Goal: Task Accomplishment & Management: Complete application form

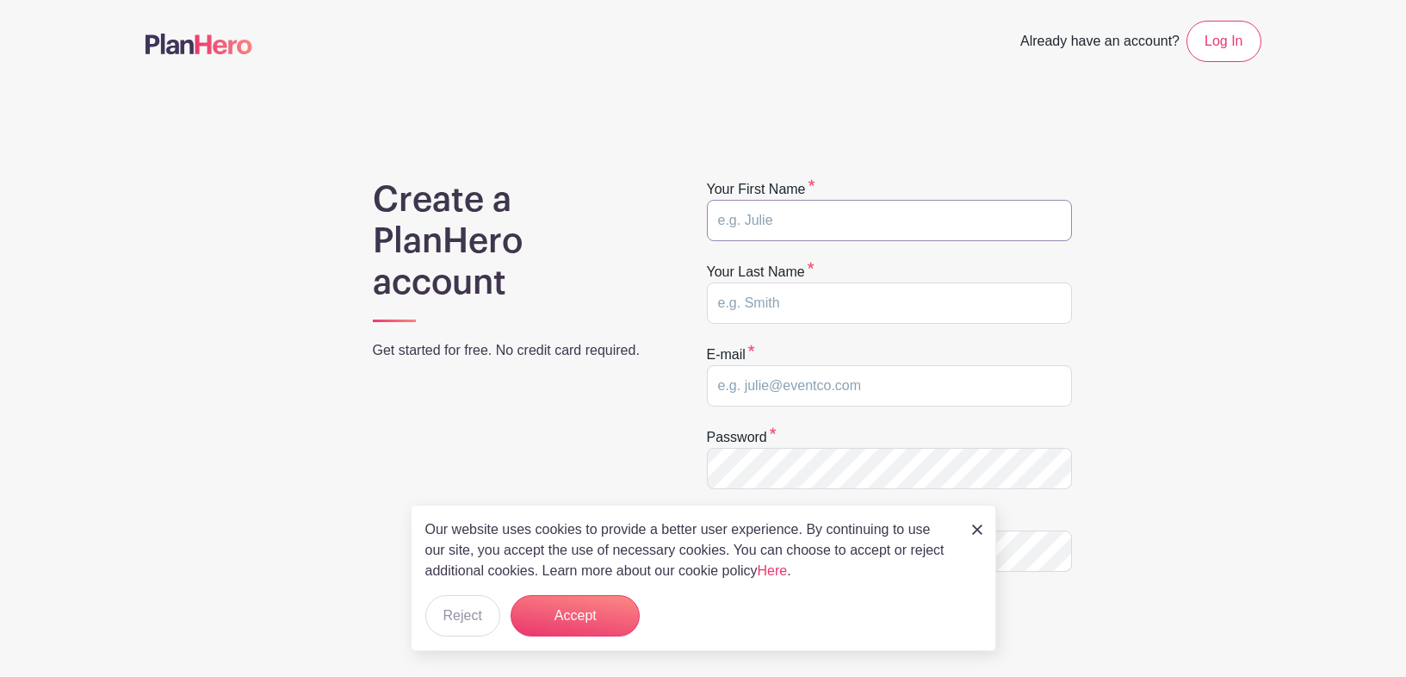
click at [760, 218] on input "text" at bounding box center [889, 220] width 365 height 41
type input "[PERSON_NAME]"
type input "[PERSON_NAME][EMAIL_ADDRESS][DOMAIN_NAME]"
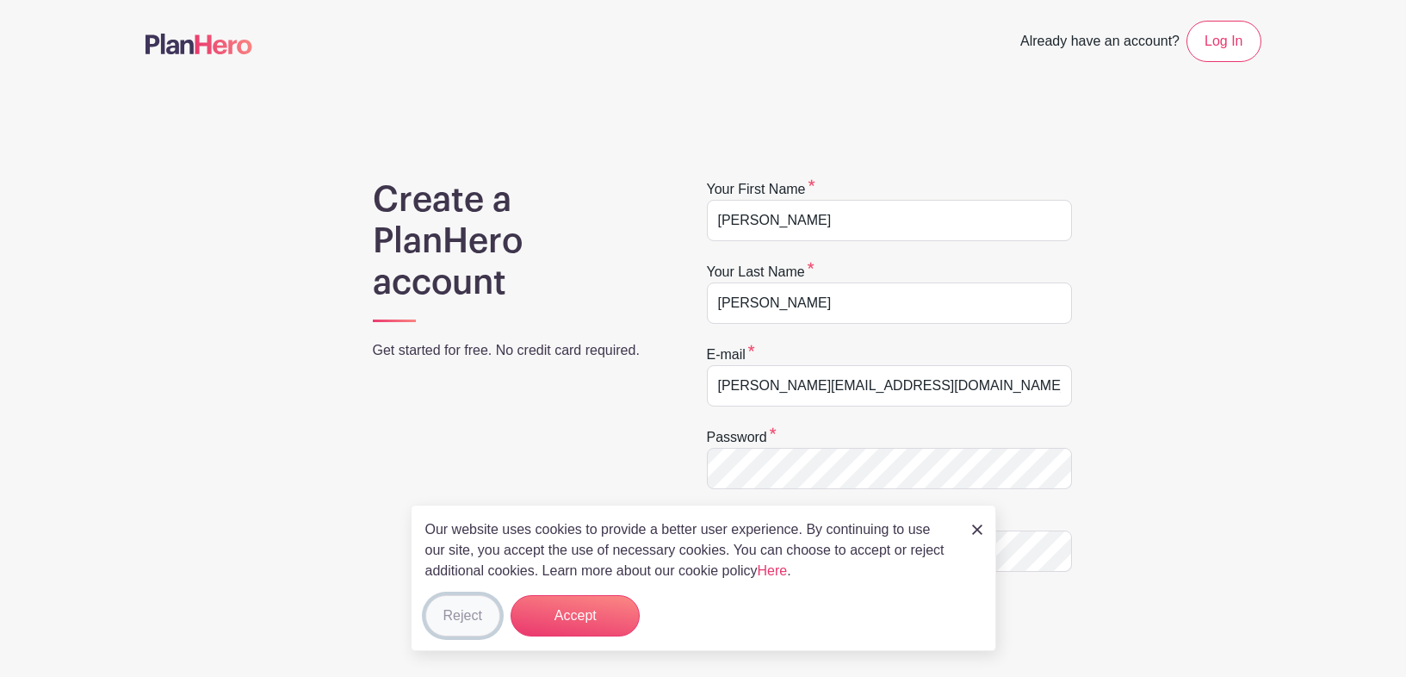
click at [471, 604] on button "Reject" at bounding box center [462, 615] width 75 height 41
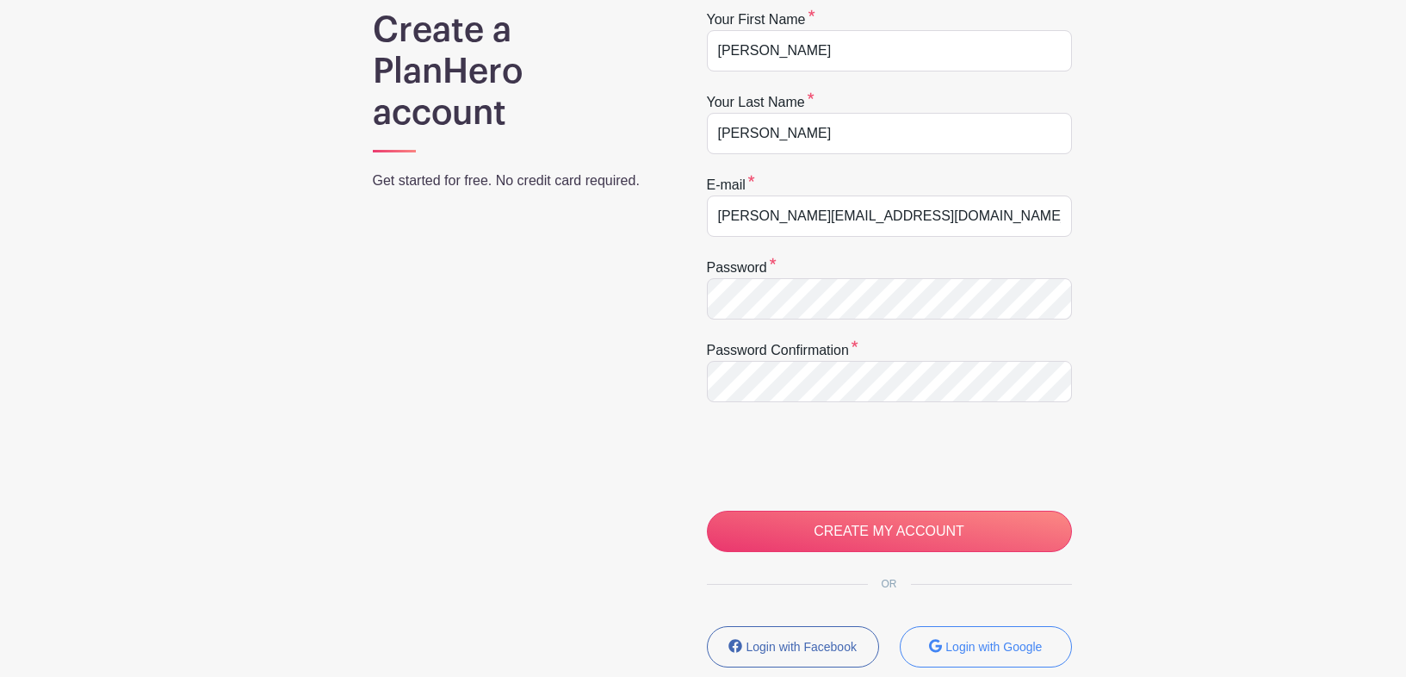
scroll to position [171, 0]
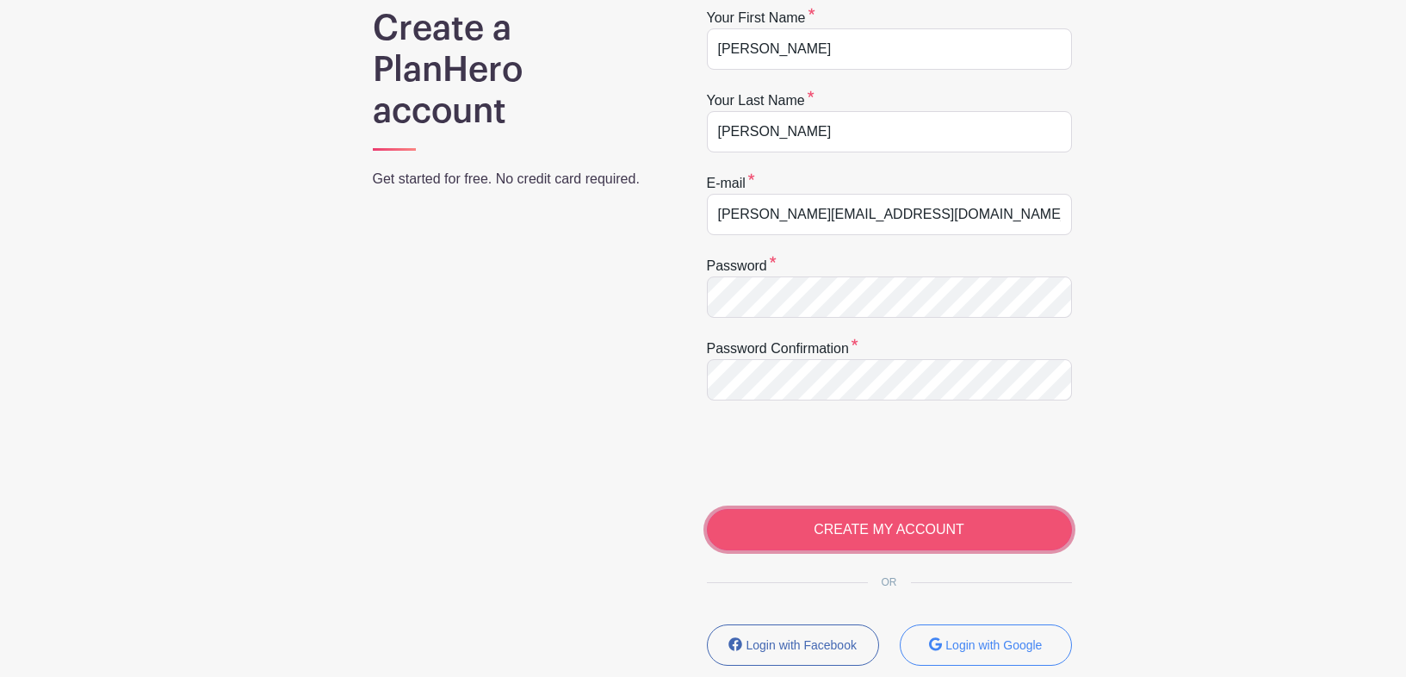
click at [885, 540] on input "CREATE MY ACCOUNT" at bounding box center [889, 529] width 365 height 41
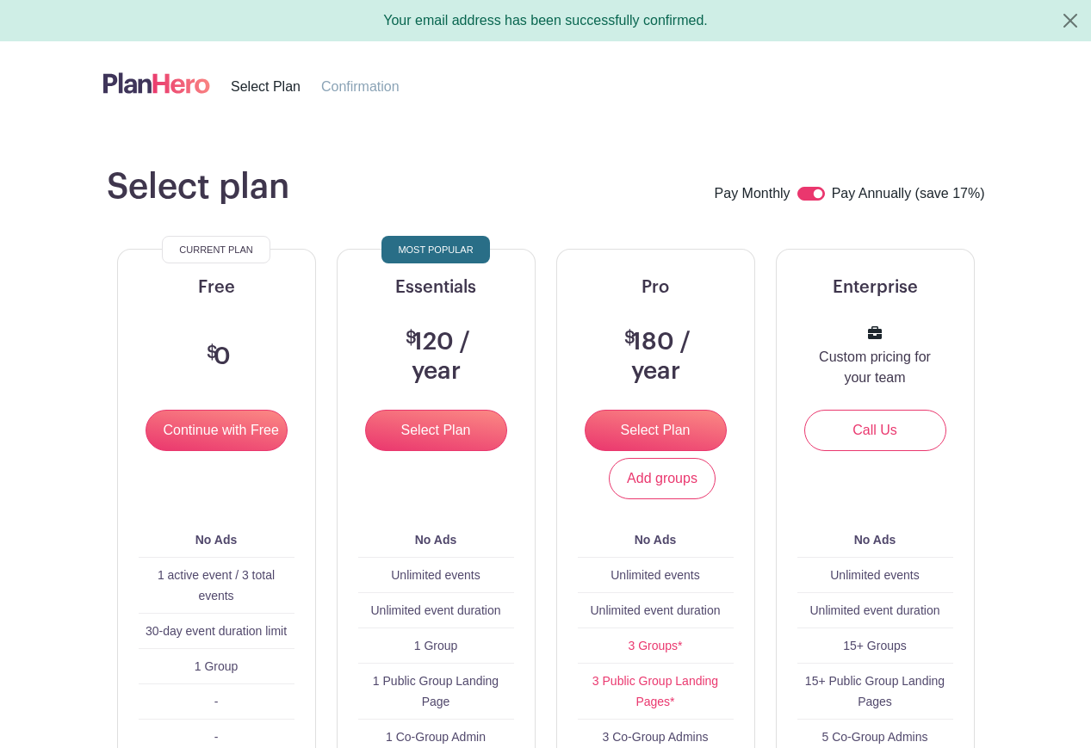
click at [58, 317] on div "Select plan Pay Monthly Pay Annually (save 17%) Current Plan Free $ 0 Continue …" at bounding box center [545, 628] width 981 height 924
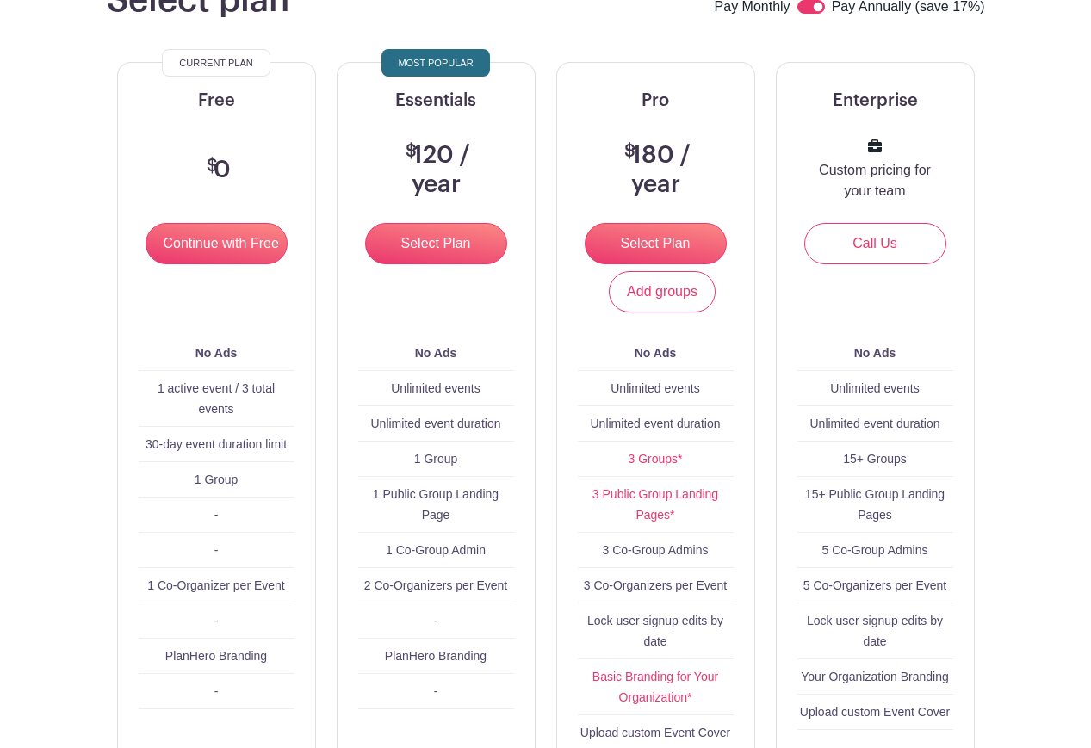
scroll to position [188, 0]
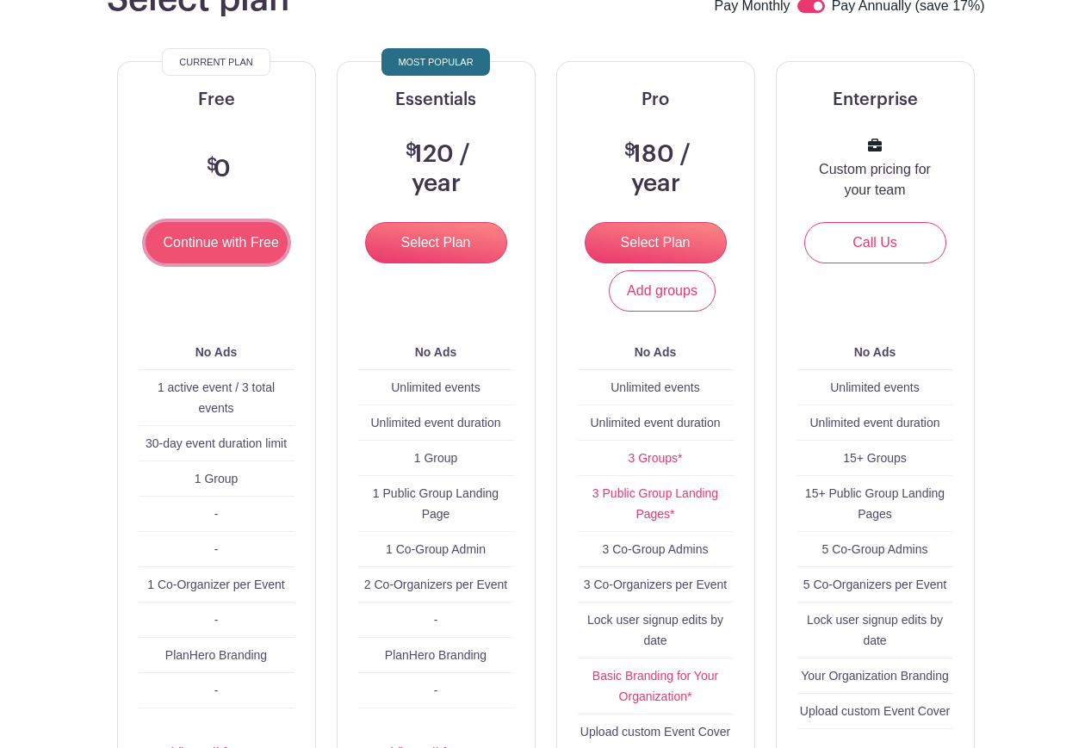
click at [213, 238] on input "Continue with Free" at bounding box center [216, 242] width 142 height 41
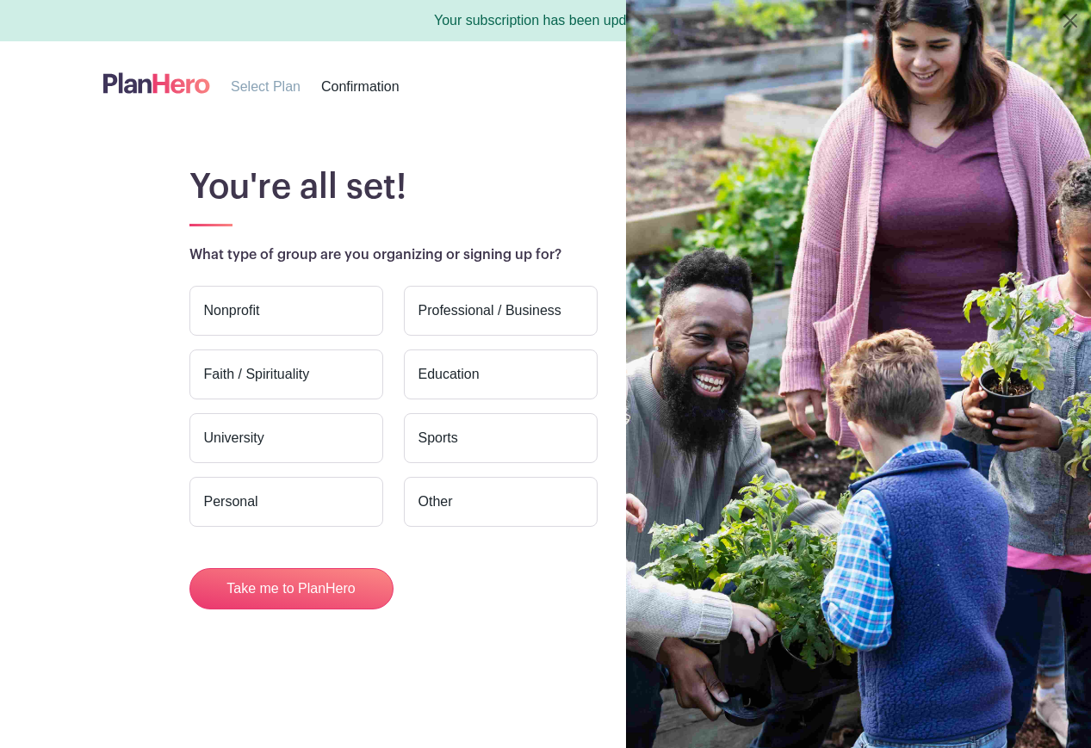
click at [314, 492] on label "Personal" at bounding box center [286, 502] width 194 height 50
click at [0, 0] on input "Personal" at bounding box center [0, 0] width 0 height 0
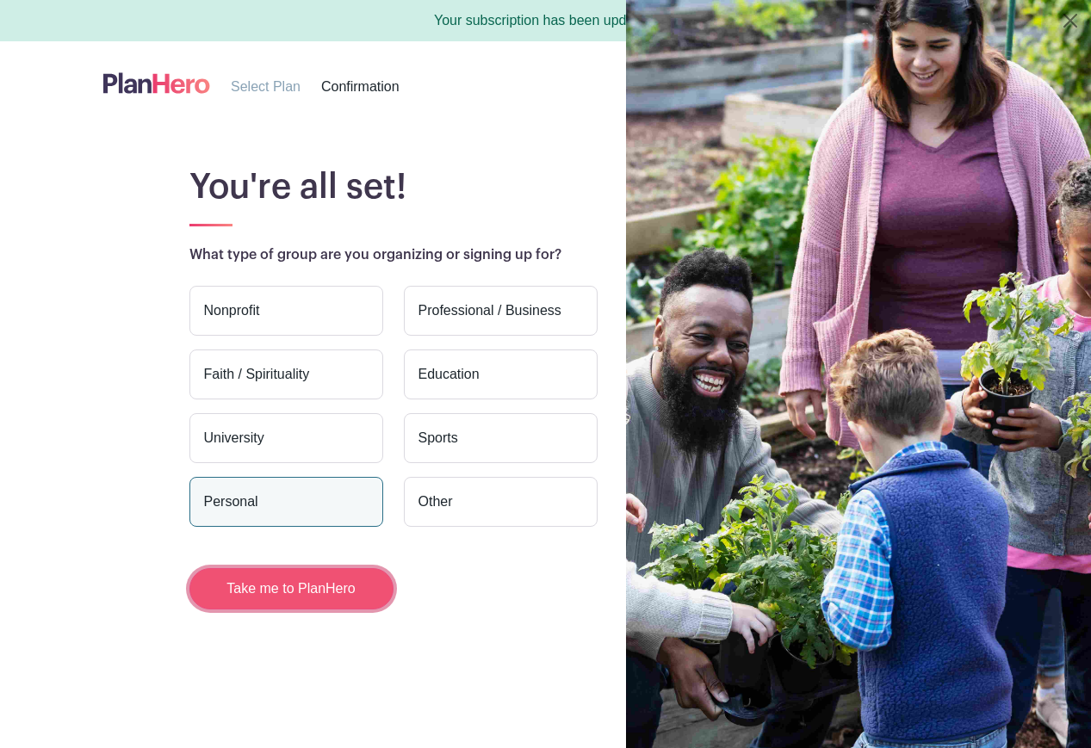
click at [281, 585] on button "Take me to PlanHero" at bounding box center [291, 588] width 204 height 41
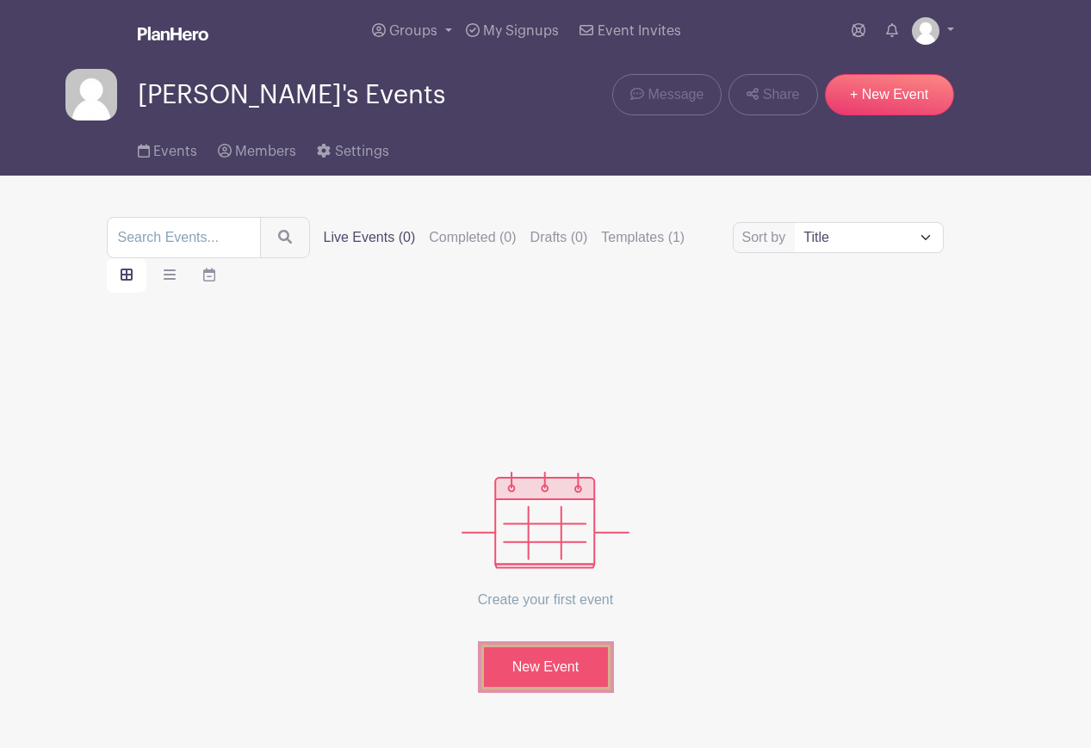
click at [531, 664] on link "New Event" at bounding box center [545, 667] width 129 height 45
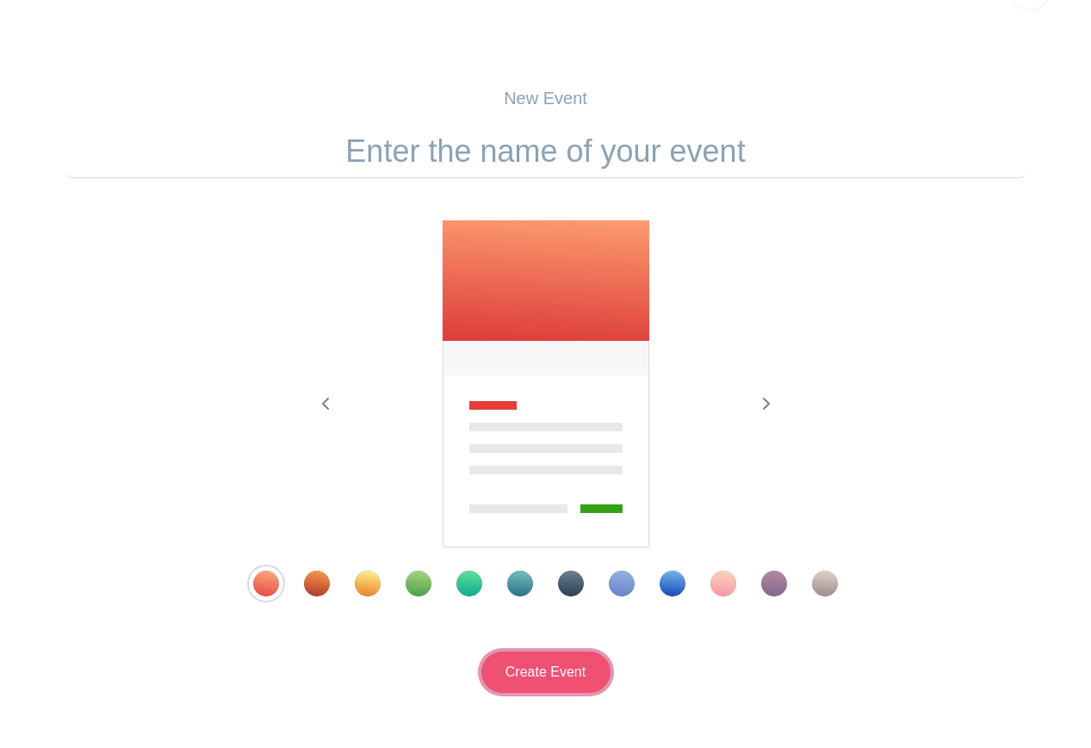
click at [541, 670] on input "Create Event" at bounding box center [545, 672] width 129 height 41
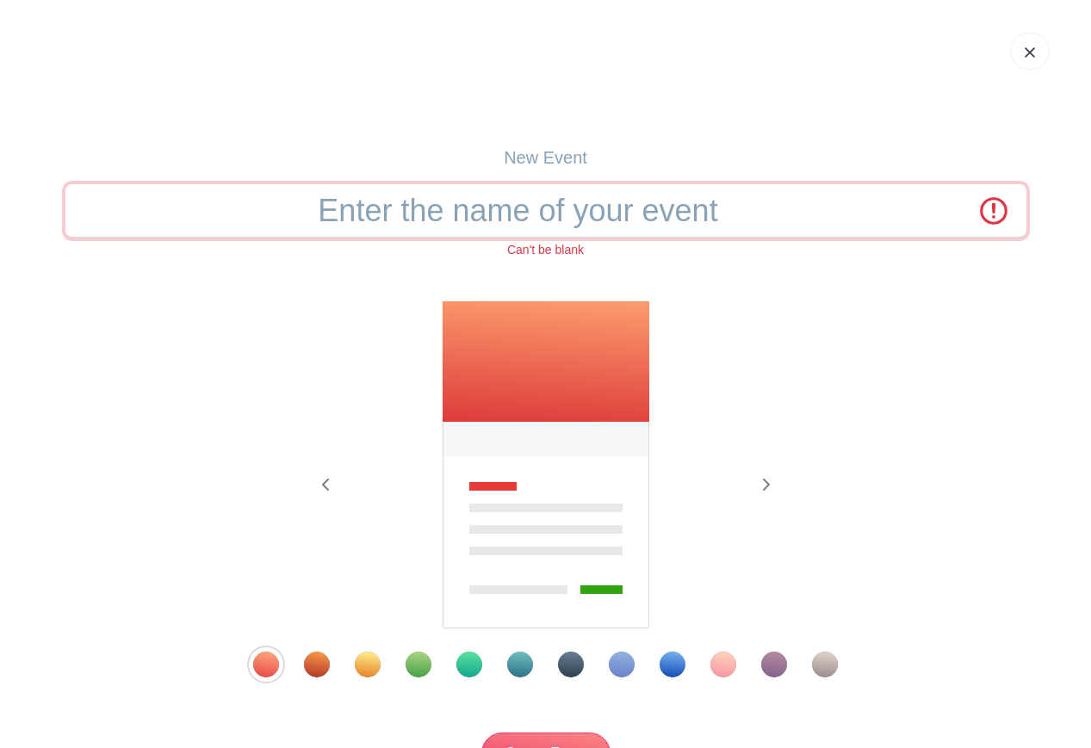
click at [560, 222] on input "text" at bounding box center [545, 210] width 961 height 53
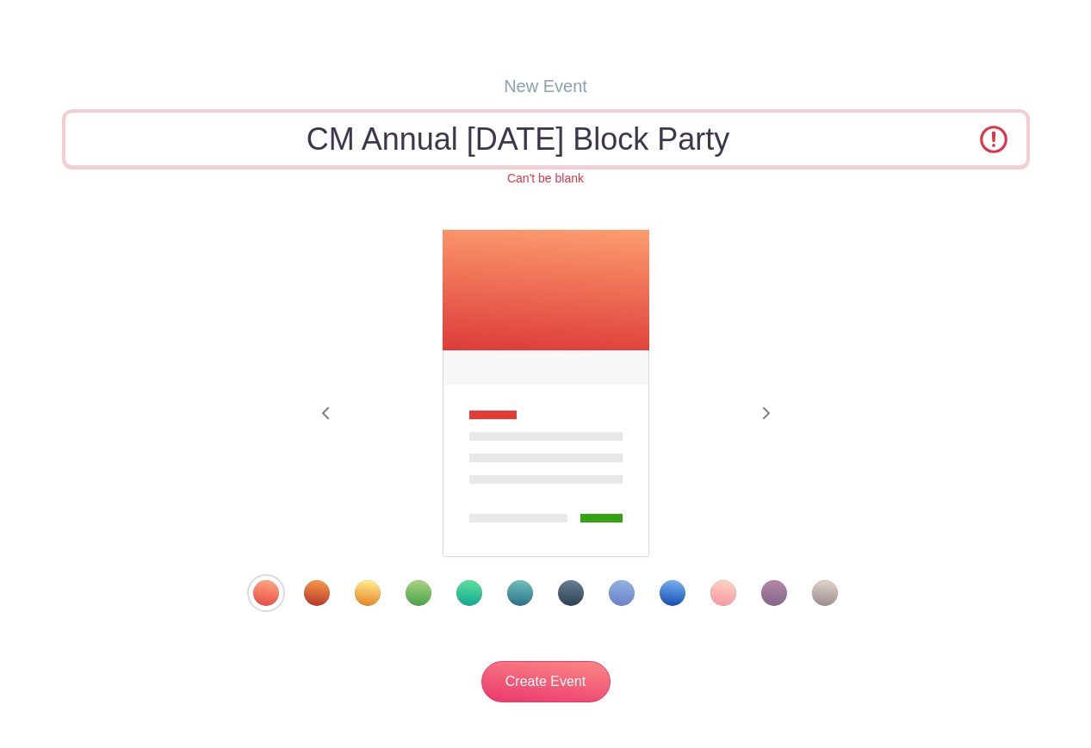
scroll to position [74, 0]
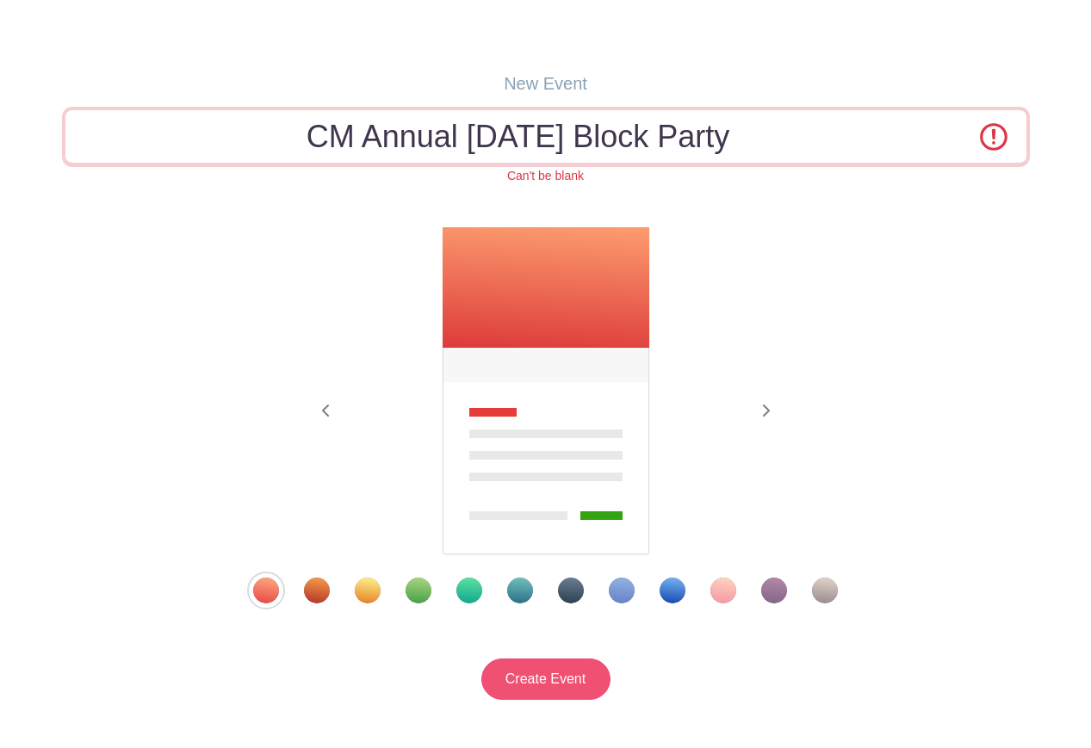
type input "CM Annual Halloween Block Party"
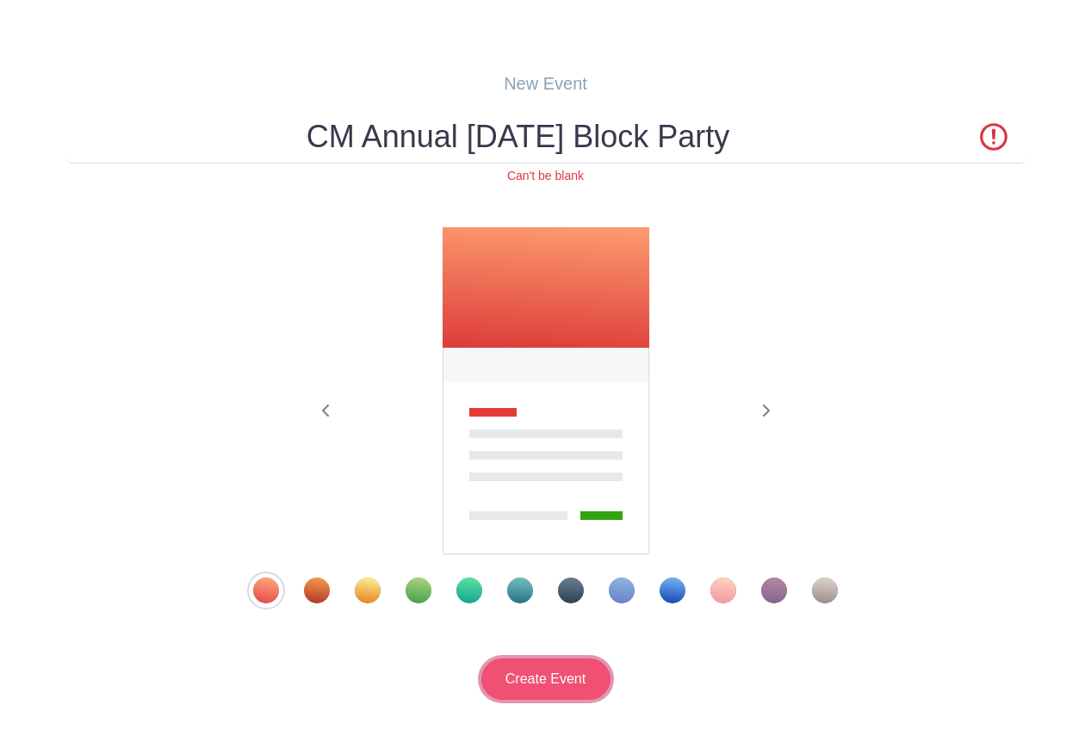
click at [537, 668] on input "Create Event" at bounding box center [545, 679] width 129 height 41
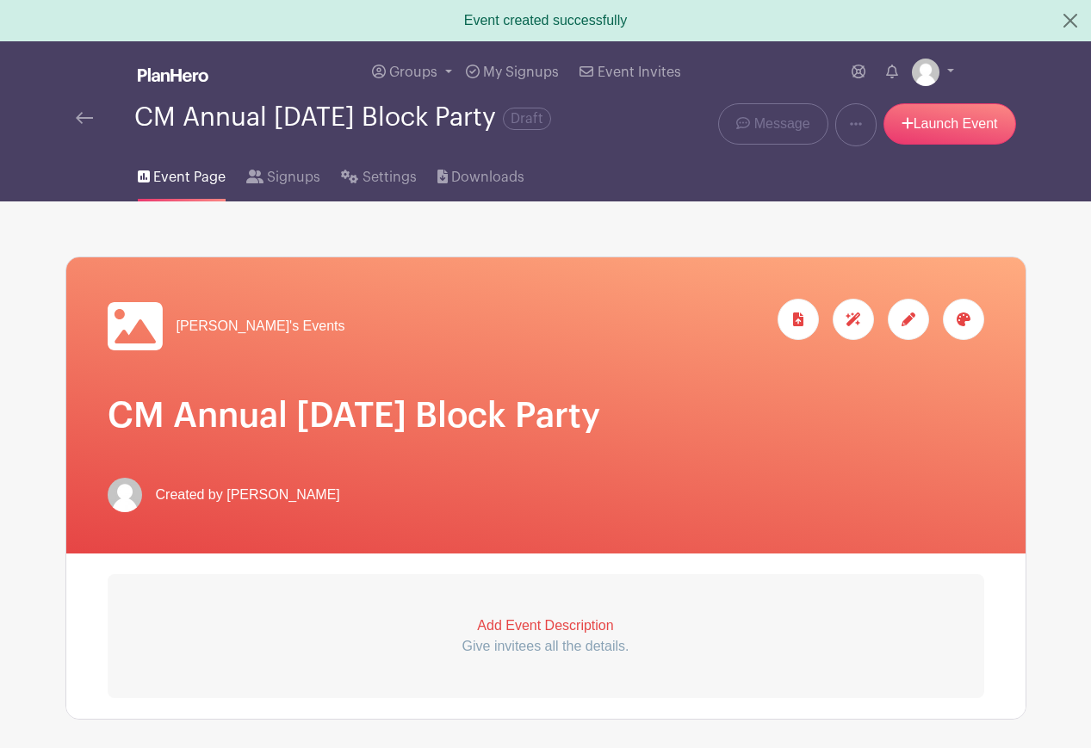
scroll to position [40, 0]
